Goal: Task Accomplishment & Management: Use online tool/utility

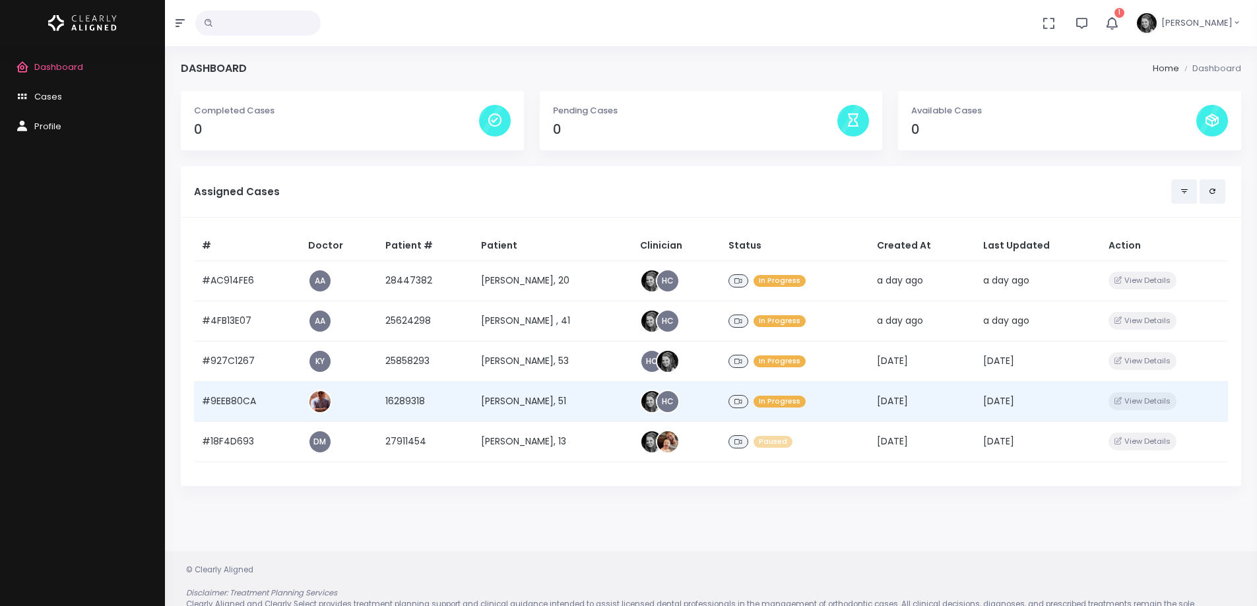
click at [227, 395] on td "#9EEB80CA" at bounding box center [247, 401] width 106 height 40
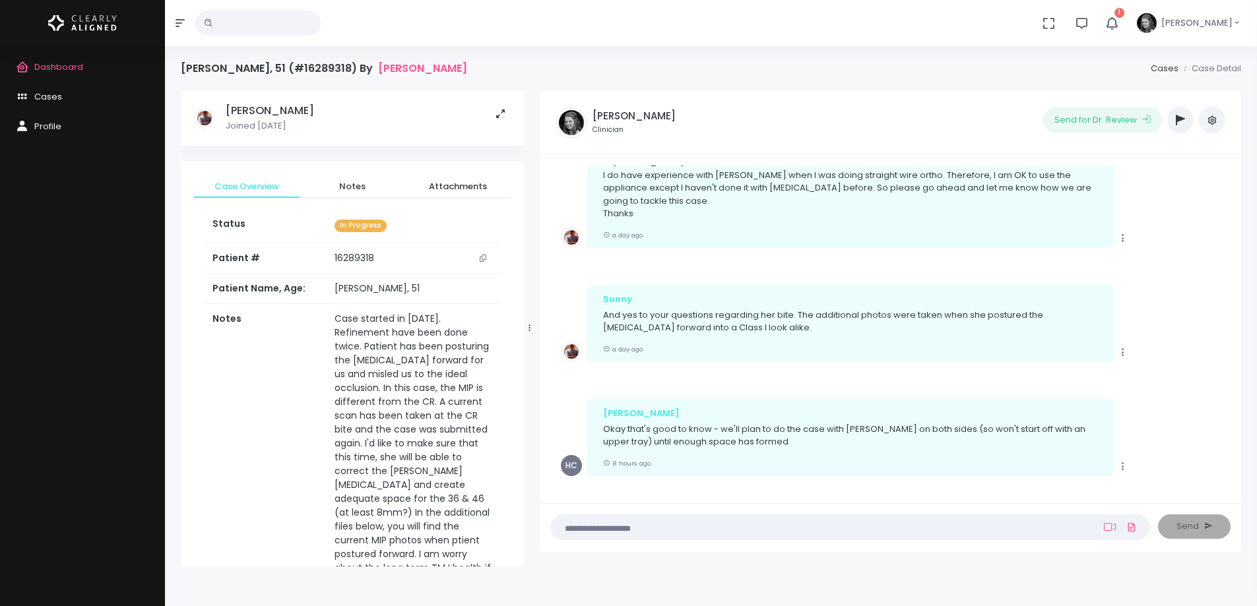
click at [483, 257] on icon "scrollable content" at bounding box center [483, 258] width 7 height 7
click at [1119, 24] on icon "button" at bounding box center [1111, 23] width 15 height 15
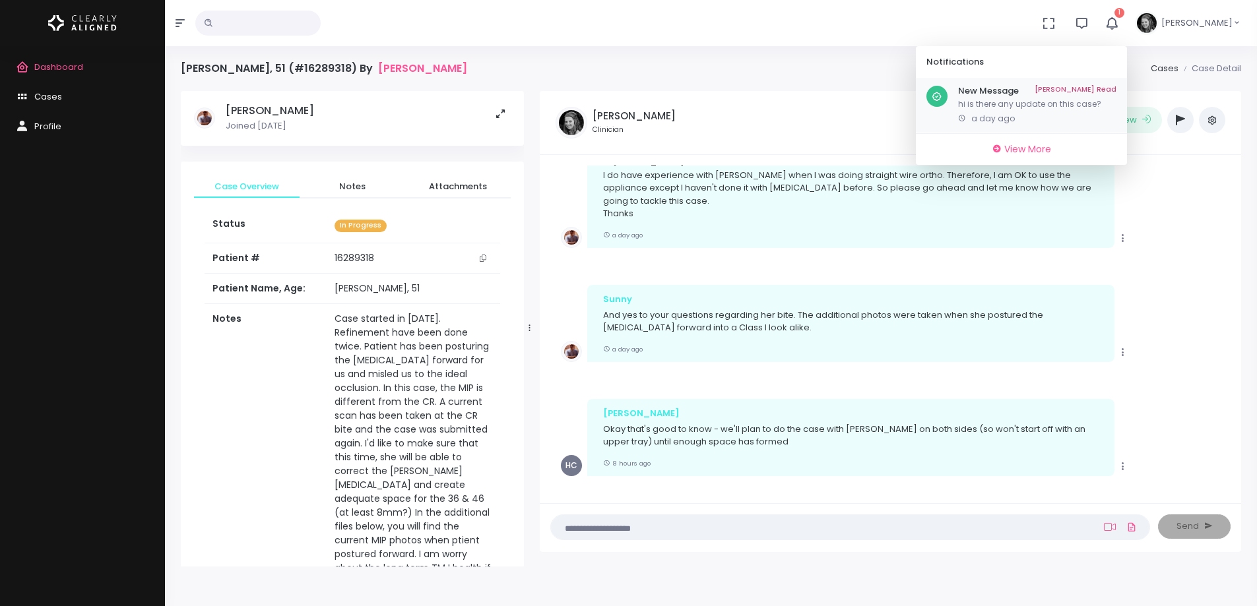
click at [1116, 86] on link "[PERSON_NAME] Read" at bounding box center [1075, 91] width 82 height 11
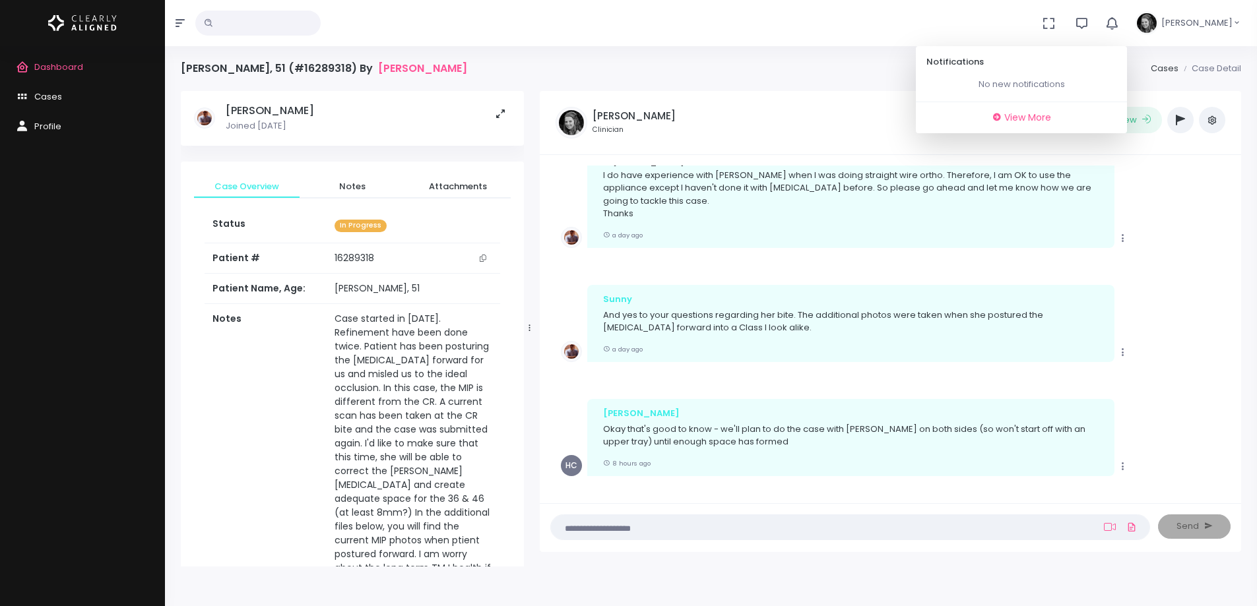
click at [1167, 248] on div "Copy Sunny Hi [PERSON_NAME]: I do have experience with [PERSON_NAME] when I was…" at bounding box center [890, 190] width 659 height 115
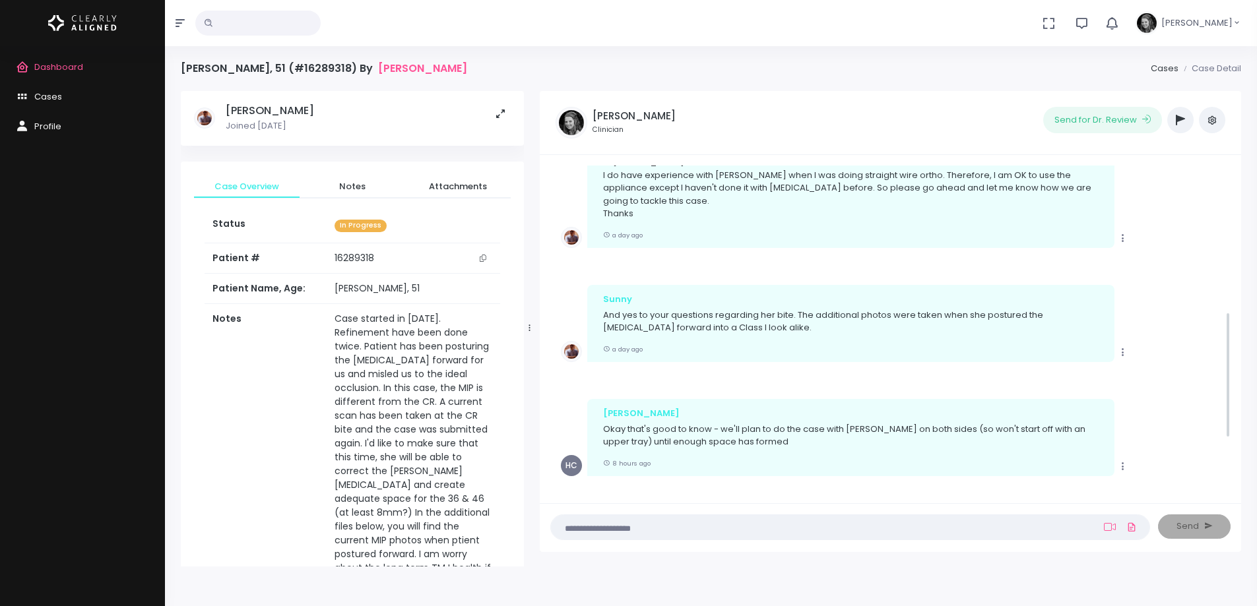
scroll to position [180, 0]
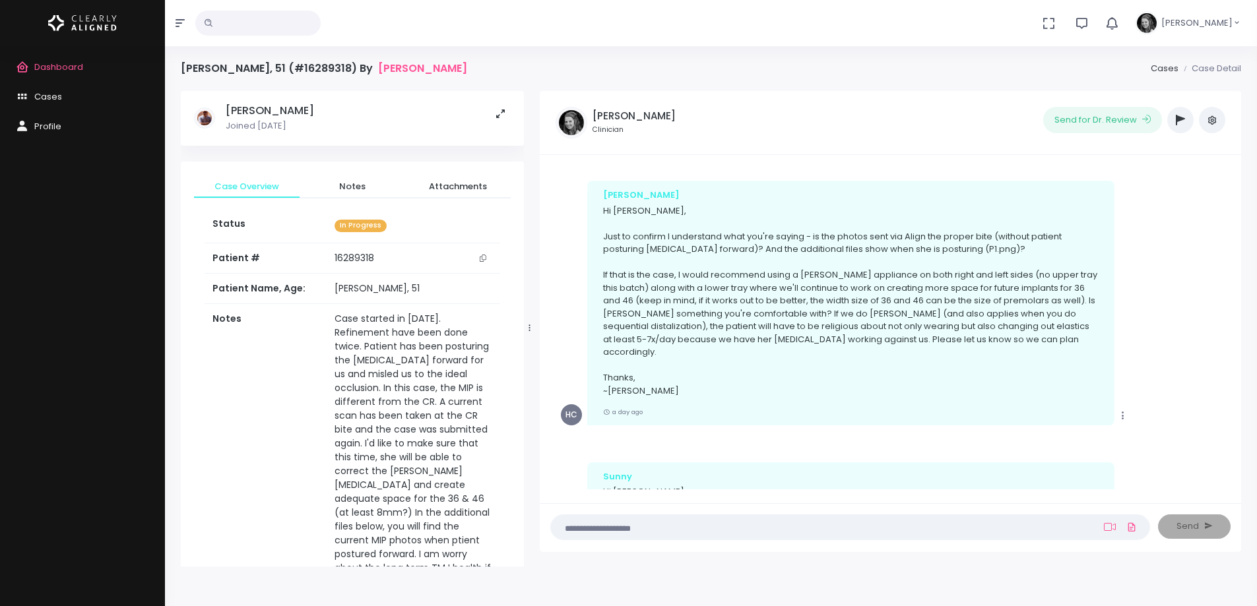
click at [67, 71] on span "Dashboard" at bounding box center [58, 67] width 49 height 13
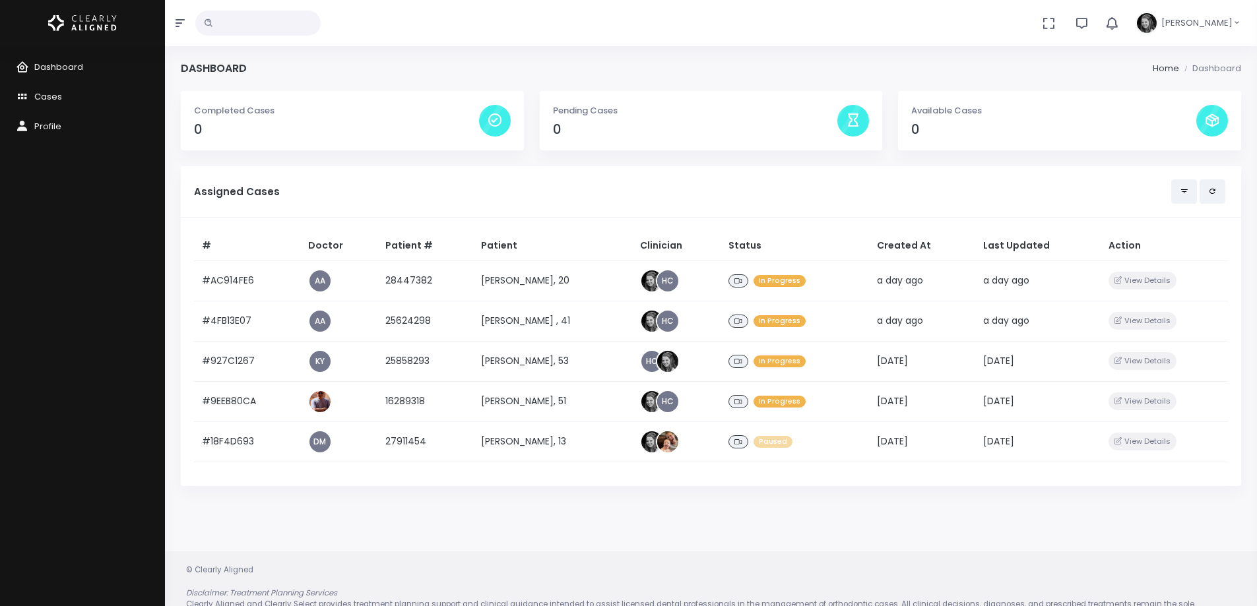
click at [98, 333] on div "Dashboard Cases Profile" at bounding box center [82, 326] width 165 height 560
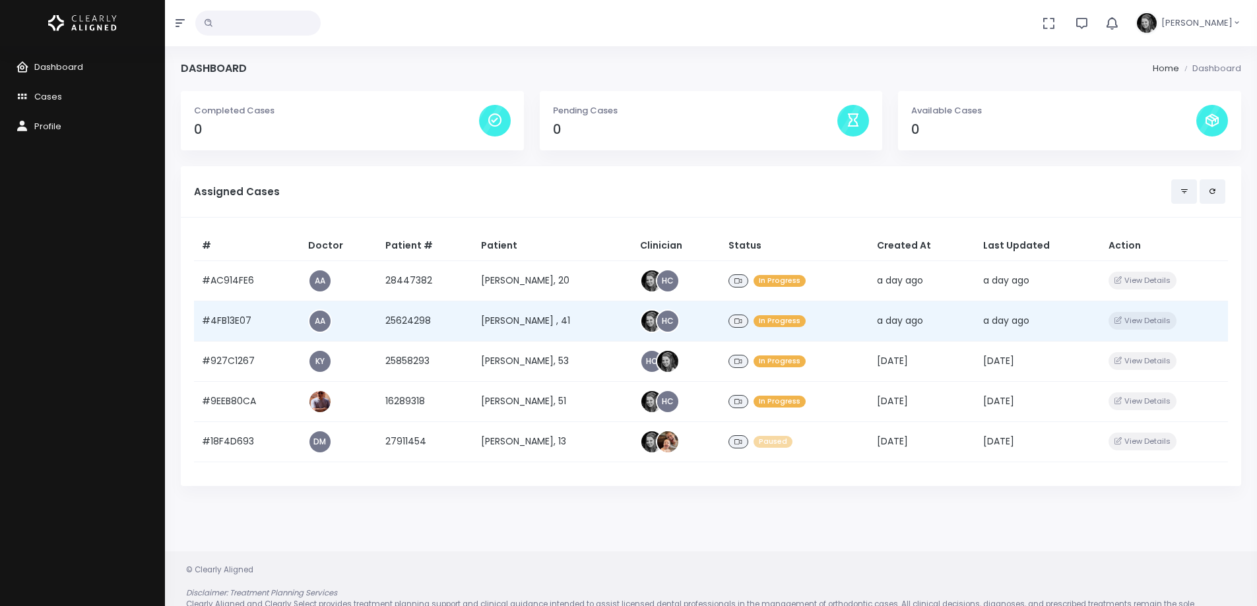
click at [249, 316] on td "#4FB13E07" at bounding box center [247, 321] width 106 height 40
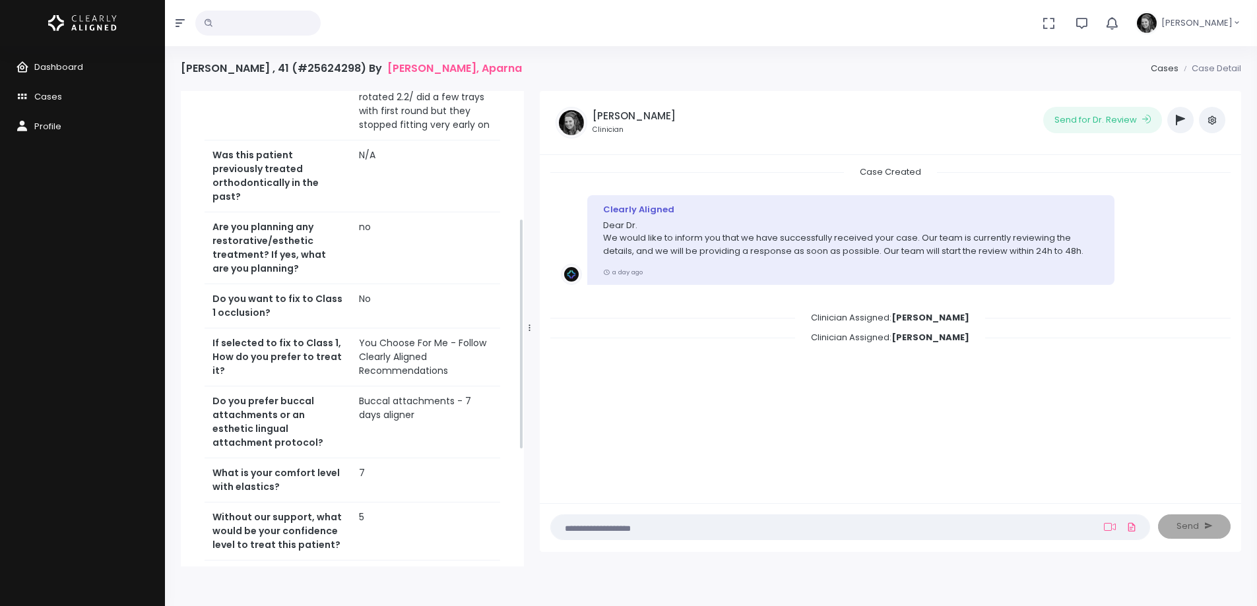
scroll to position [102, 0]
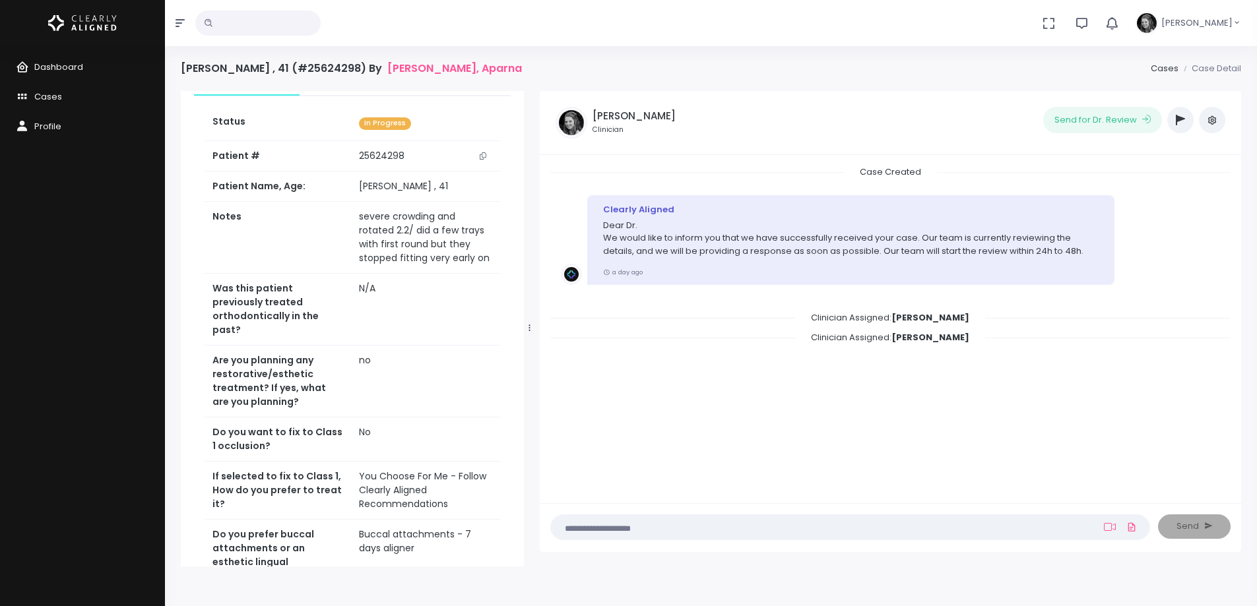
click at [484, 160] on button "scrollable content" at bounding box center [483, 156] width 18 height 14
click at [50, 71] on span "Dashboard" at bounding box center [58, 67] width 49 height 13
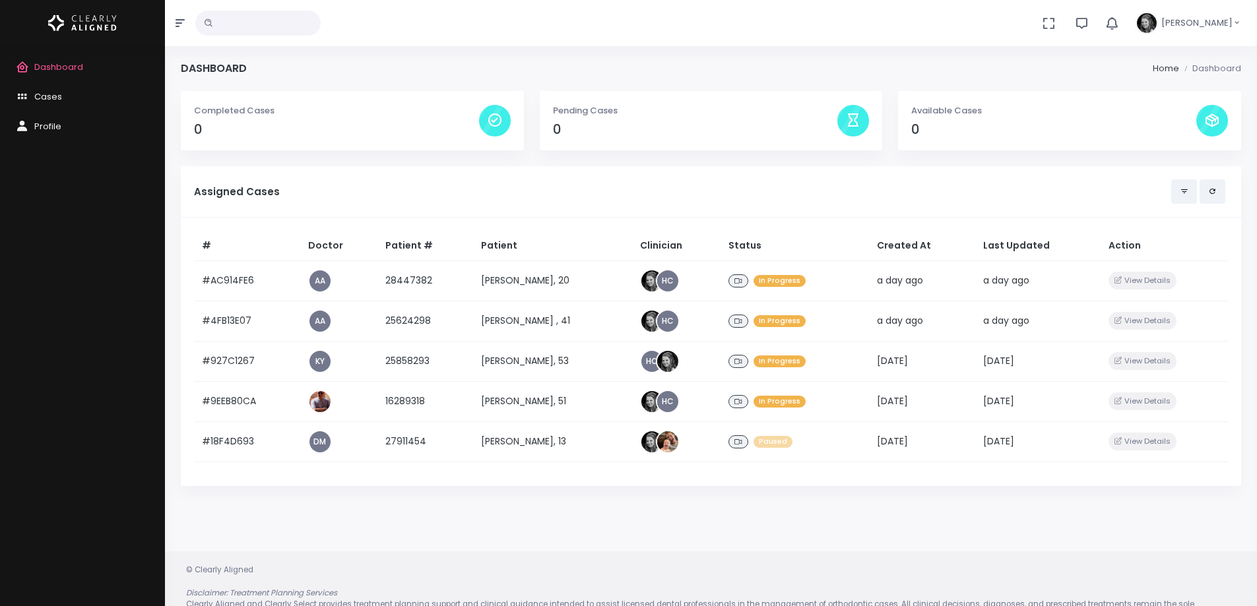
click at [71, 61] on span "Dashboard" at bounding box center [58, 67] width 49 height 13
